Goal: Navigation & Orientation: Find specific page/section

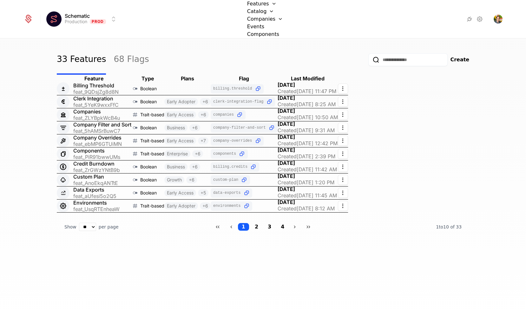
drag, startPoint x: 369, startPoint y: 251, endPoint x: 4, endPoint y: 264, distance: 364.7
click at [368, 251] on div "33 Features 68 Flags Create Feature Type Plans Flag Last Modified Billing Thres…" at bounding box center [263, 180] width 526 height 300
